Goal: Information Seeking & Learning: Find specific fact

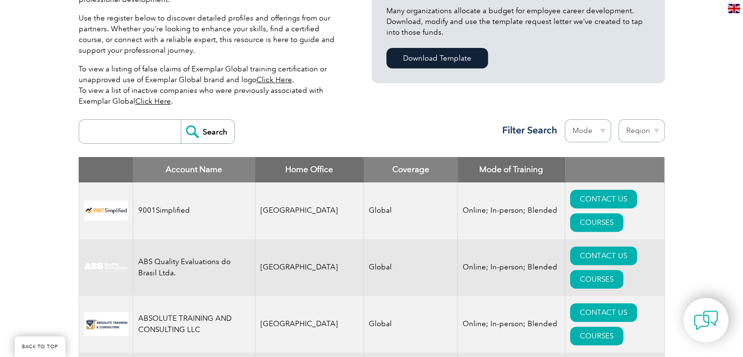
scroll to position [293, 0]
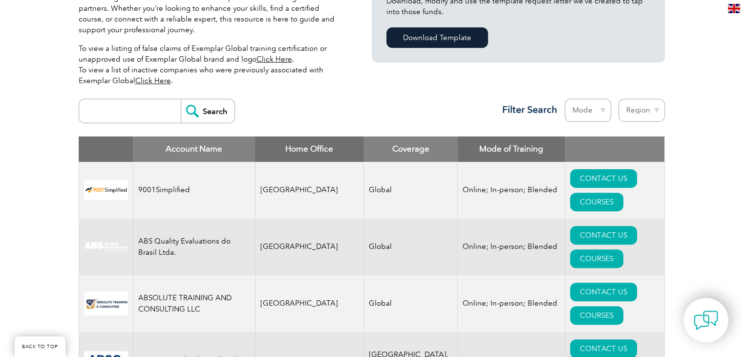
click at [146, 116] on input "search" at bounding box center [132, 110] width 97 height 23
type input "27018"
click at [181, 99] on input "Search" at bounding box center [208, 110] width 54 height 23
click at [210, 109] on input "Search" at bounding box center [208, 110] width 54 height 23
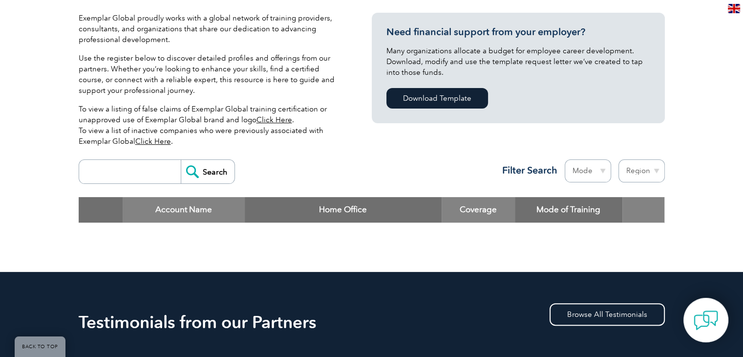
scroll to position [293, 0]
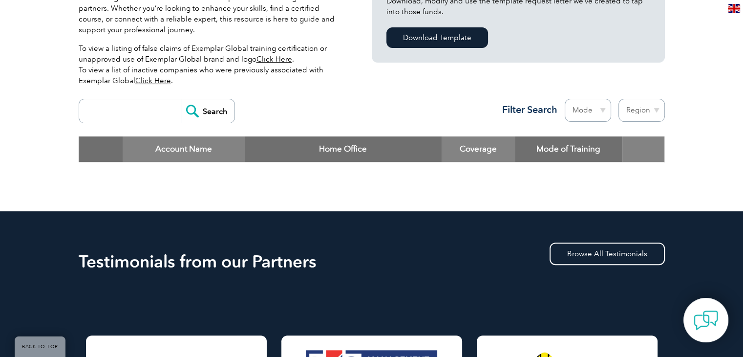
click at [142, 112] on input "search" at bounding box center [132, 110] width 97 height 23
type input "tiexames"
click at [181, 99] on input "Search" at bounding box center [208, 110] width 54 height 23
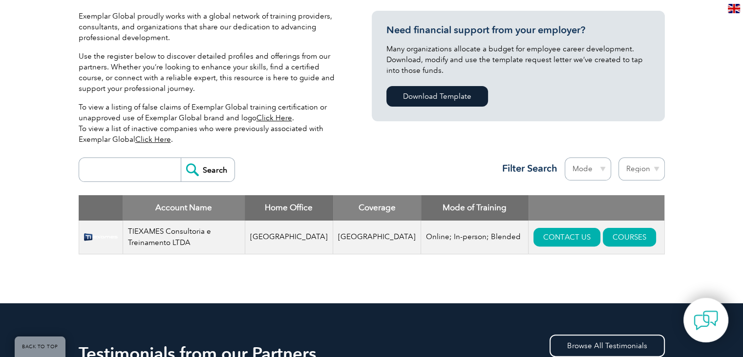
scroll to position [293, 0]
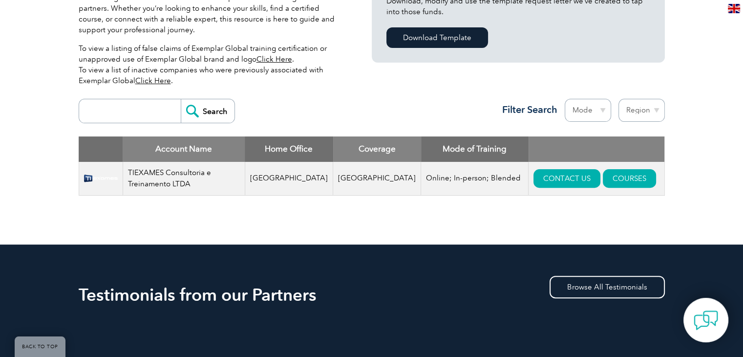
click at [592, 112] on select "Mode Online In-person Blended" at bounding box center [588, 110] width 46 height 23
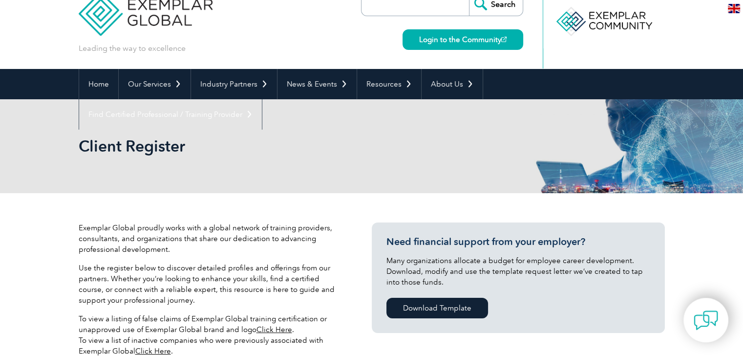
scroll to position [0, 0]
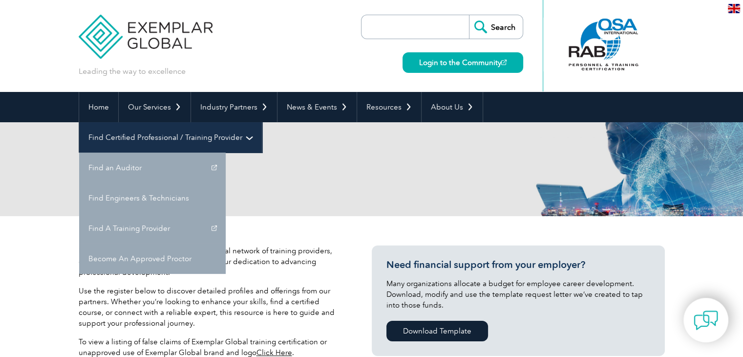
click at [262, 122] on link "Find Certified Professional / Training Provider" at bounding box center [170, 137] width 183 height 30
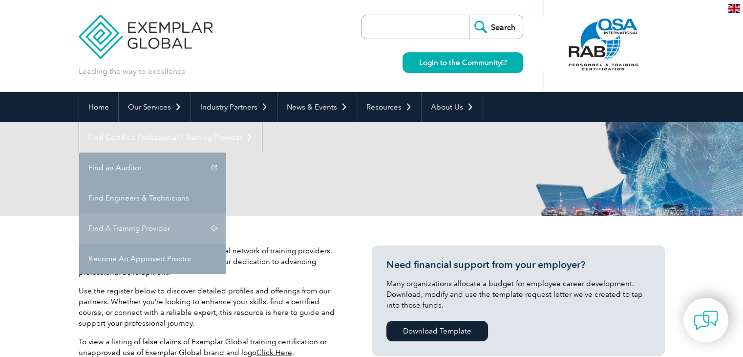
click at [226, 213] on link "Find A Training Provider" at bounding box center [152, 228] width 147 height 30
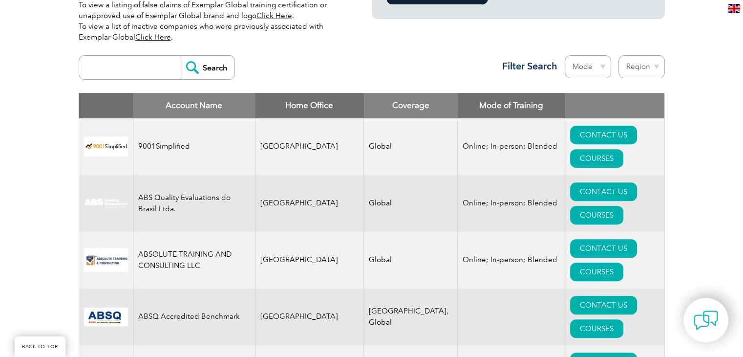
scroll to position [342, 0]
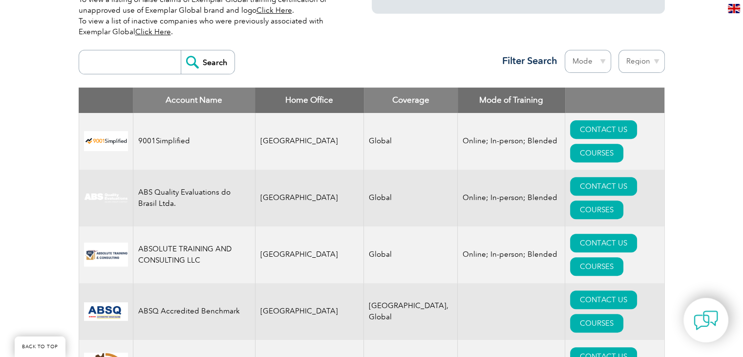
click at [154, 56] on input "search" at bounding box center [132, 61] width 97 height 23
type input "27001"
click at [181, 50] on input "Search" at bounding box center [208, 61] width 54 height 23
